Goal: Navigation & Orientation: Understand site structure

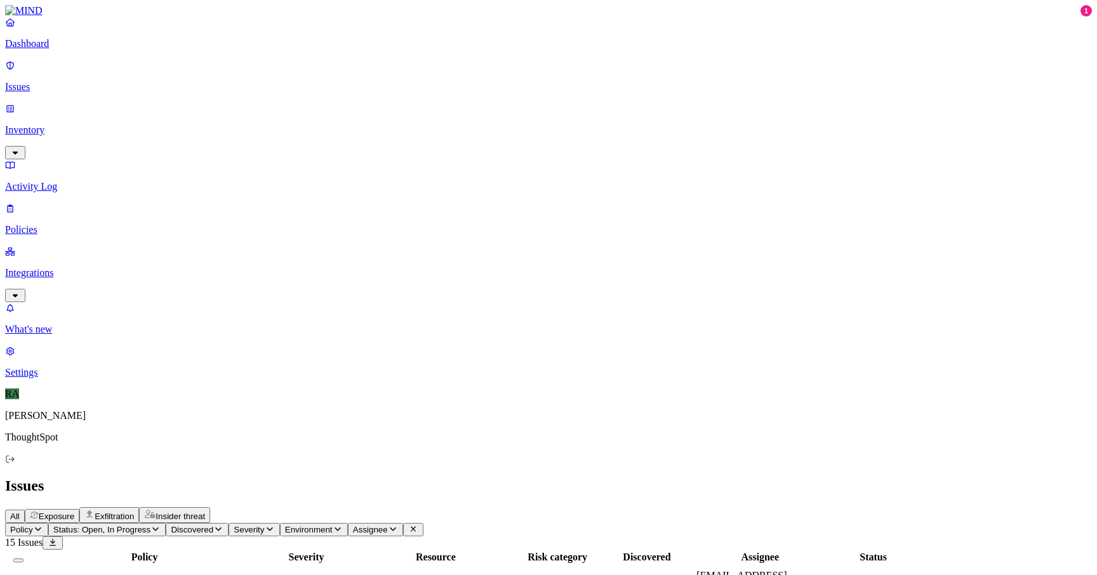
drag, startPoint x: 748, startPoint y: 432, endPoint x: 407, endPoint y: 546, distance: 360.2
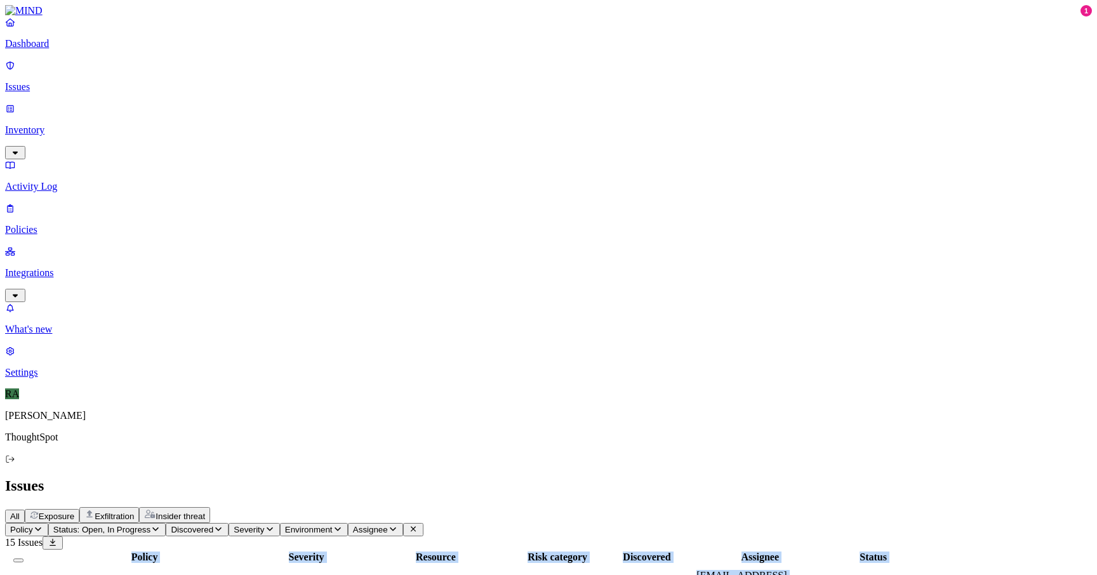
click at [91, 88] on link "Issues" at bounding box center [548, 76] width 1087 height 33
click at [89, 124] on p "Inventory" at bounding box center [548, 129] width 1087 height 11
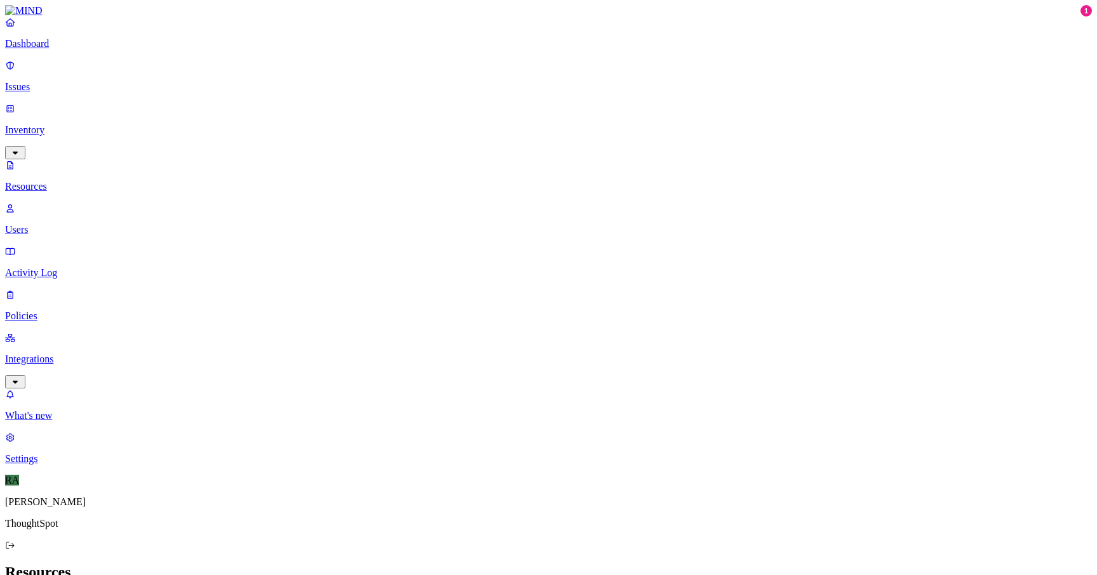
click at [81, 354] on p "Integrations" at bounding box center [548, 359] width 1087 height 11
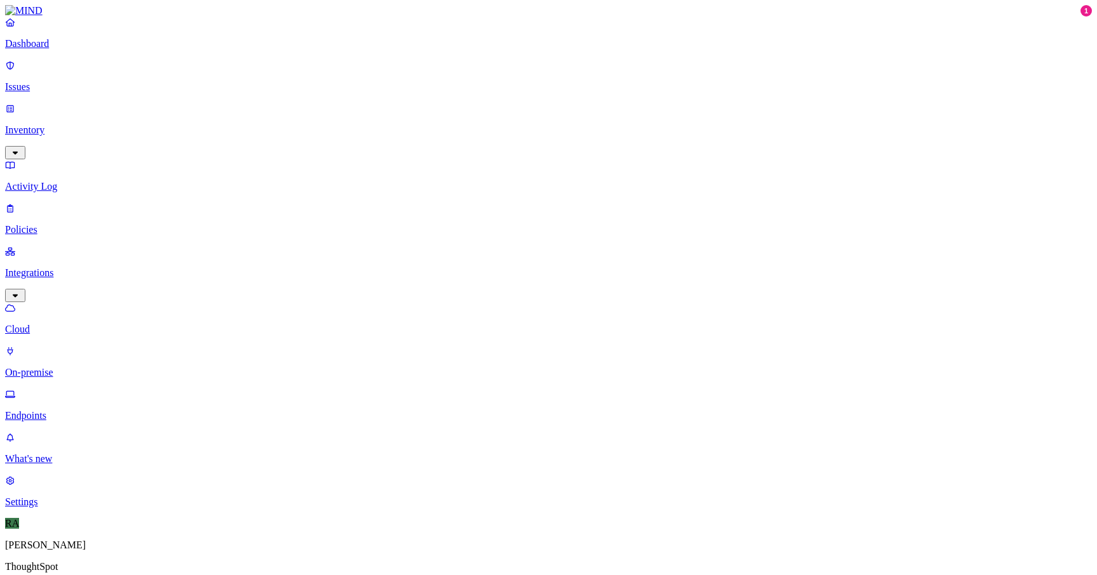
click at [73, 410] on p "Endpoints" at bounding box center [548, 415] width 1087 height 11
click at [65, 69] on link "Issues" at bounding box center [548, 76] width 1087 height 33
